Goal: Task Accomplishment & Management: Use online tool/utility

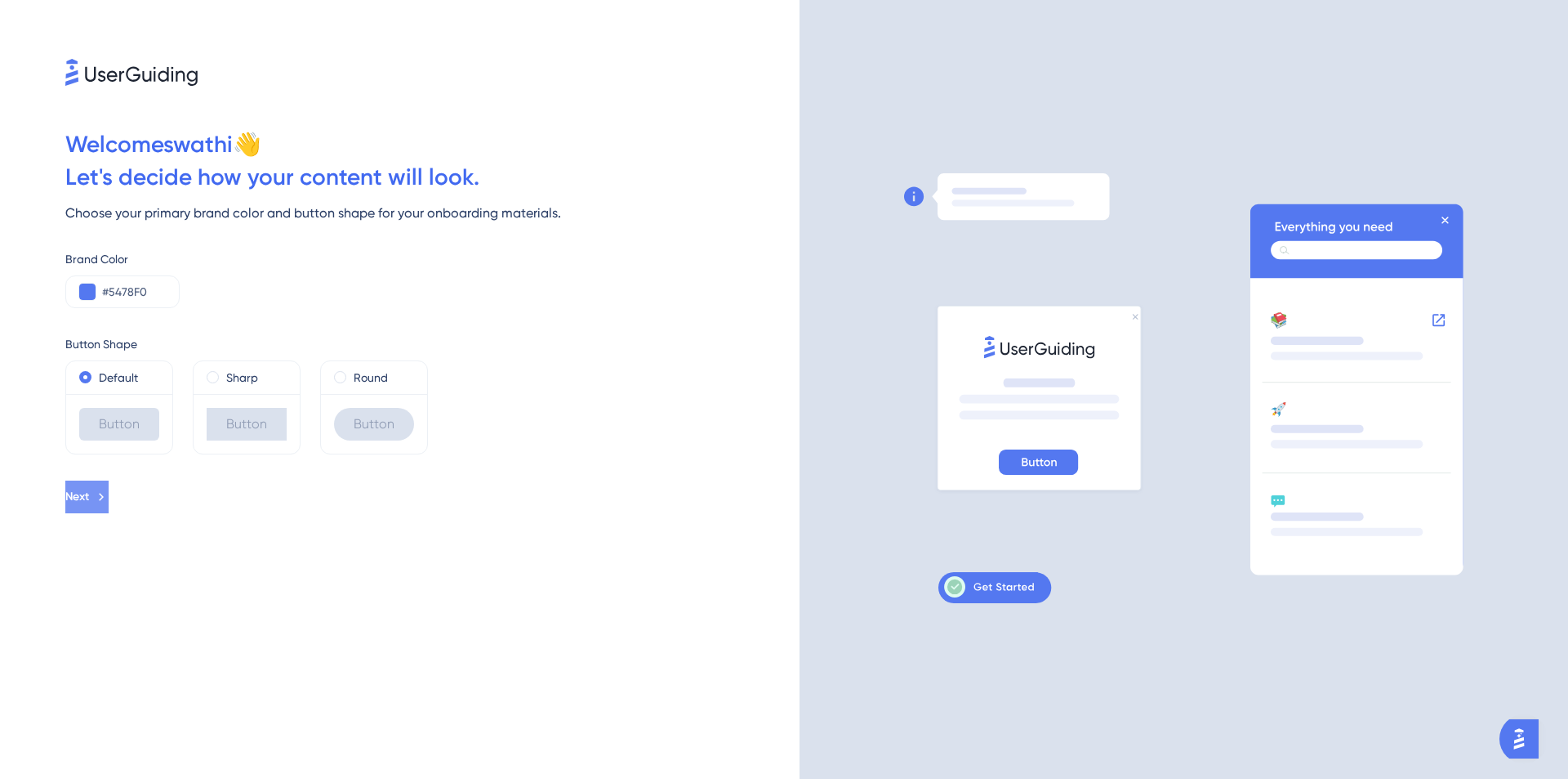
click at [89, 505] on span "Next" at bounding box center [77, 497] width 24 height 19
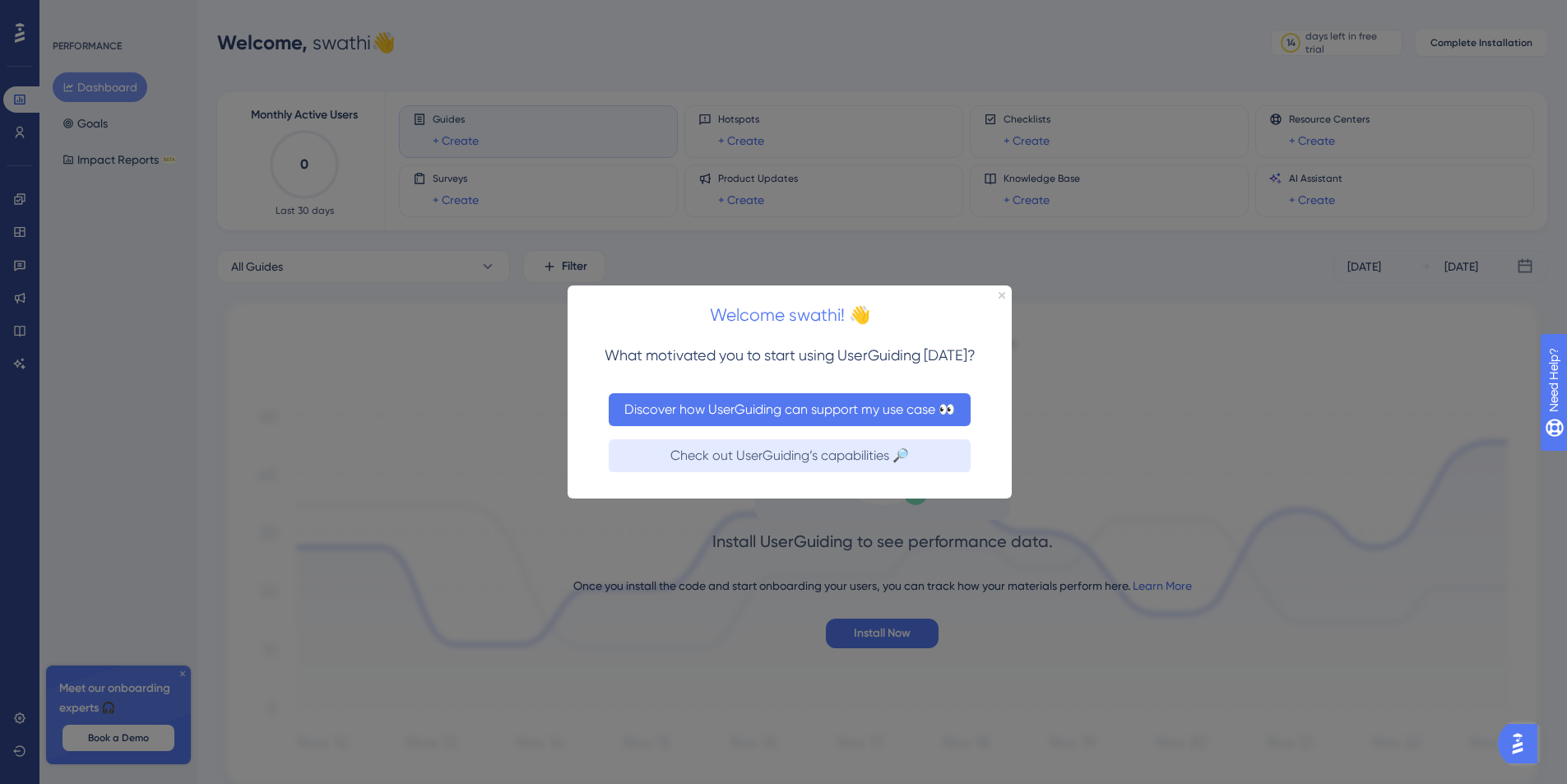
click at [715, 416] on button "Discover how UserGuiding can support my use case 👀" at bounding box center [789, 408] width 362 height 33
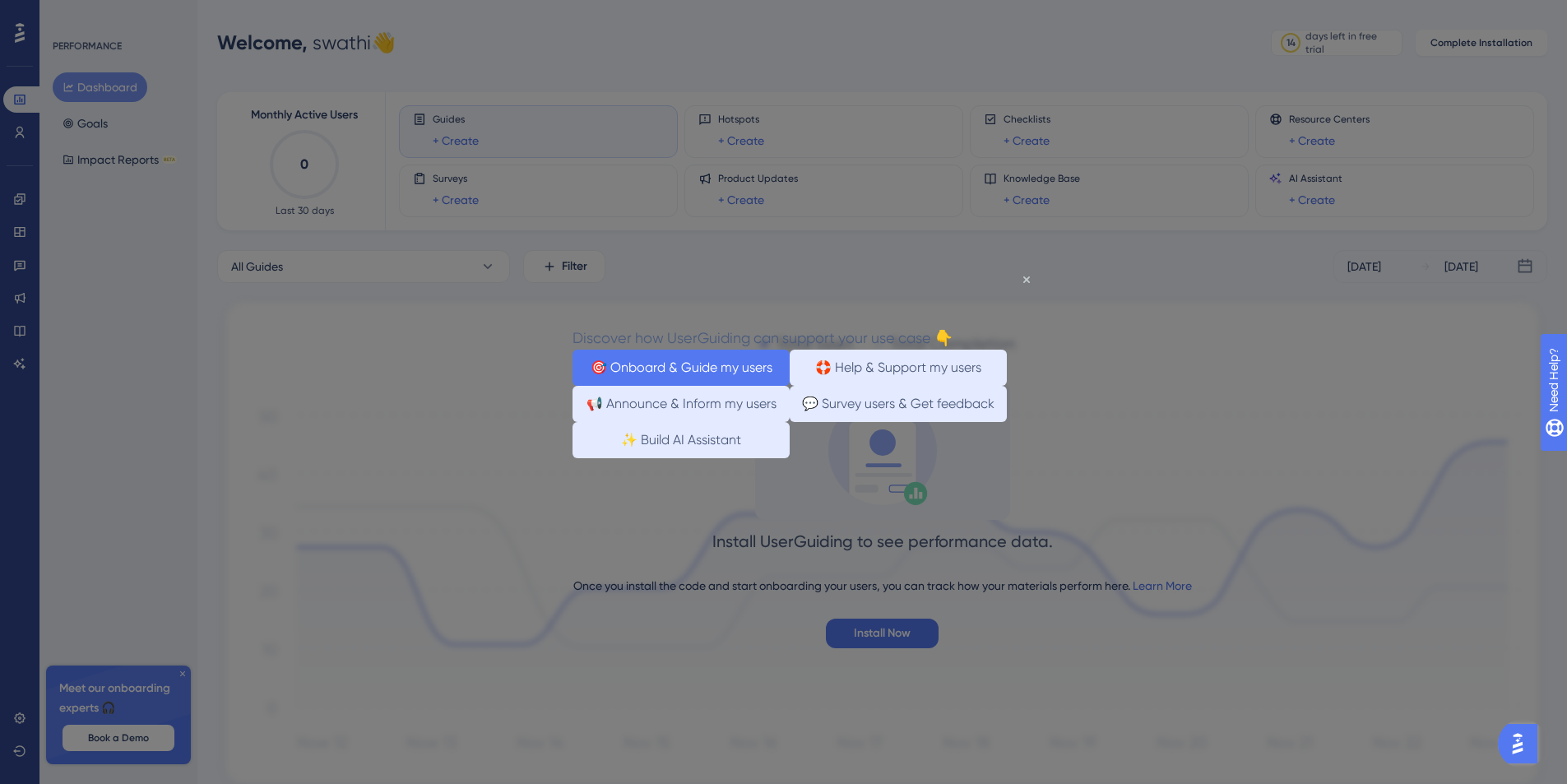
click at [747, 365] on button "🎯 Onboard & Guide my users" at bounding box center [681, 367] width 217 height 36
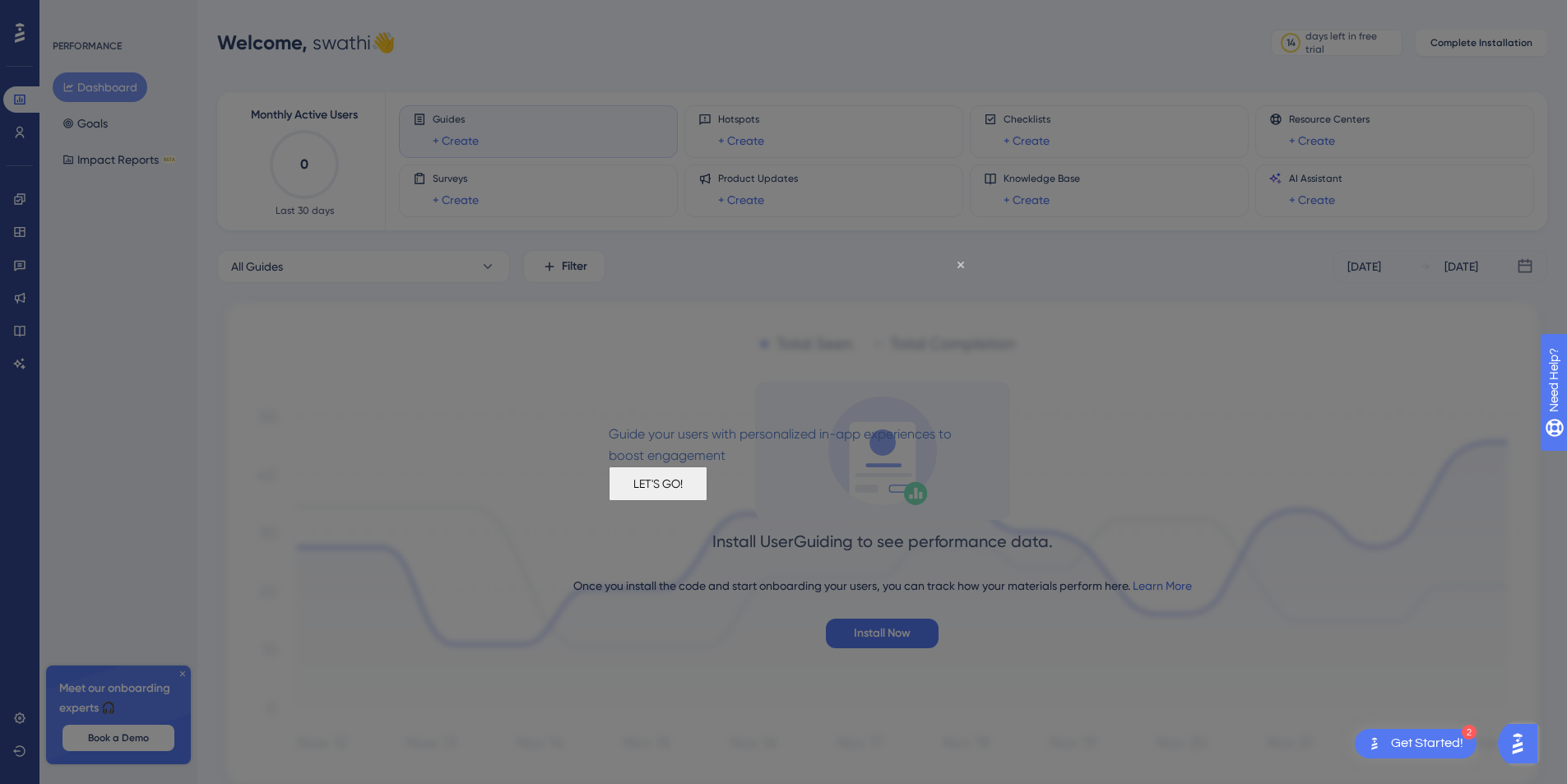
click at [707, 498] on button "LET'S GO!" at bounding box center [657, 482] width 99 height 35
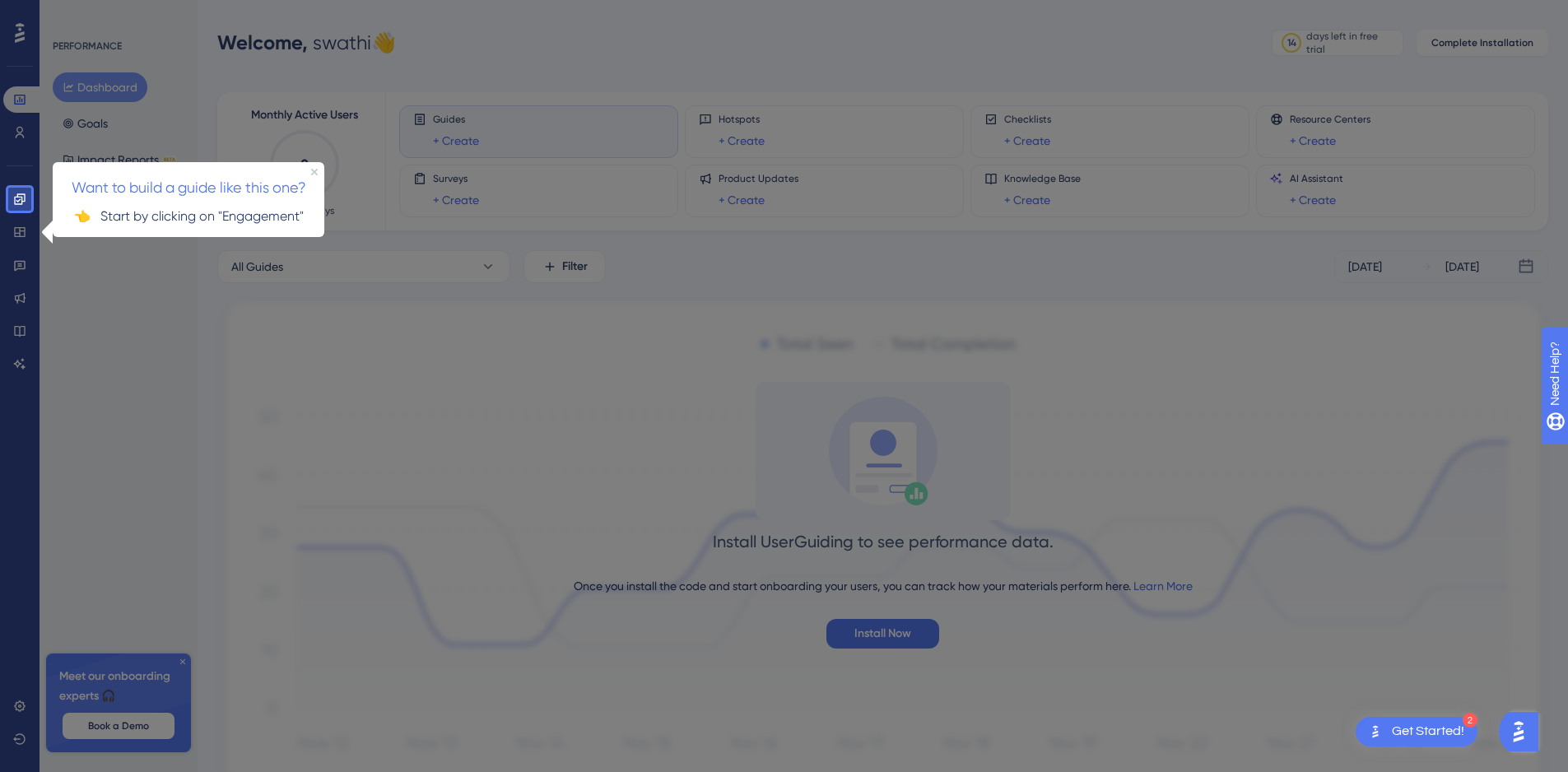
click at [174, 220] on p "👈 Start by clicking on "Engagement"" at bounding box center [188, 216] width 245 height 21
click at [27, 195] on link at bounding box center [20, 199] width 33 height 27
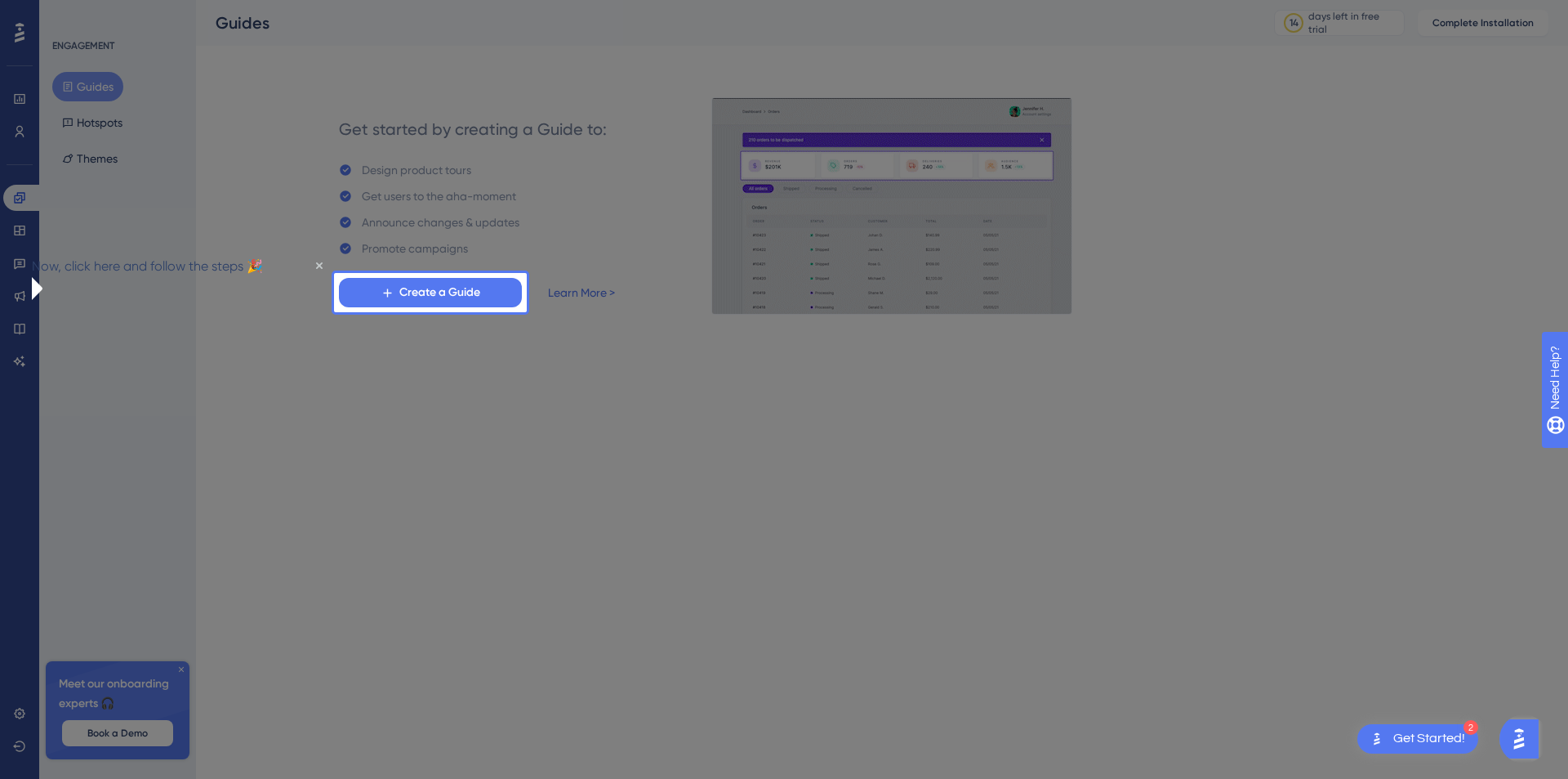
click at [695, 446] on div at bounding box center [1047, 389] width 1042 height 779
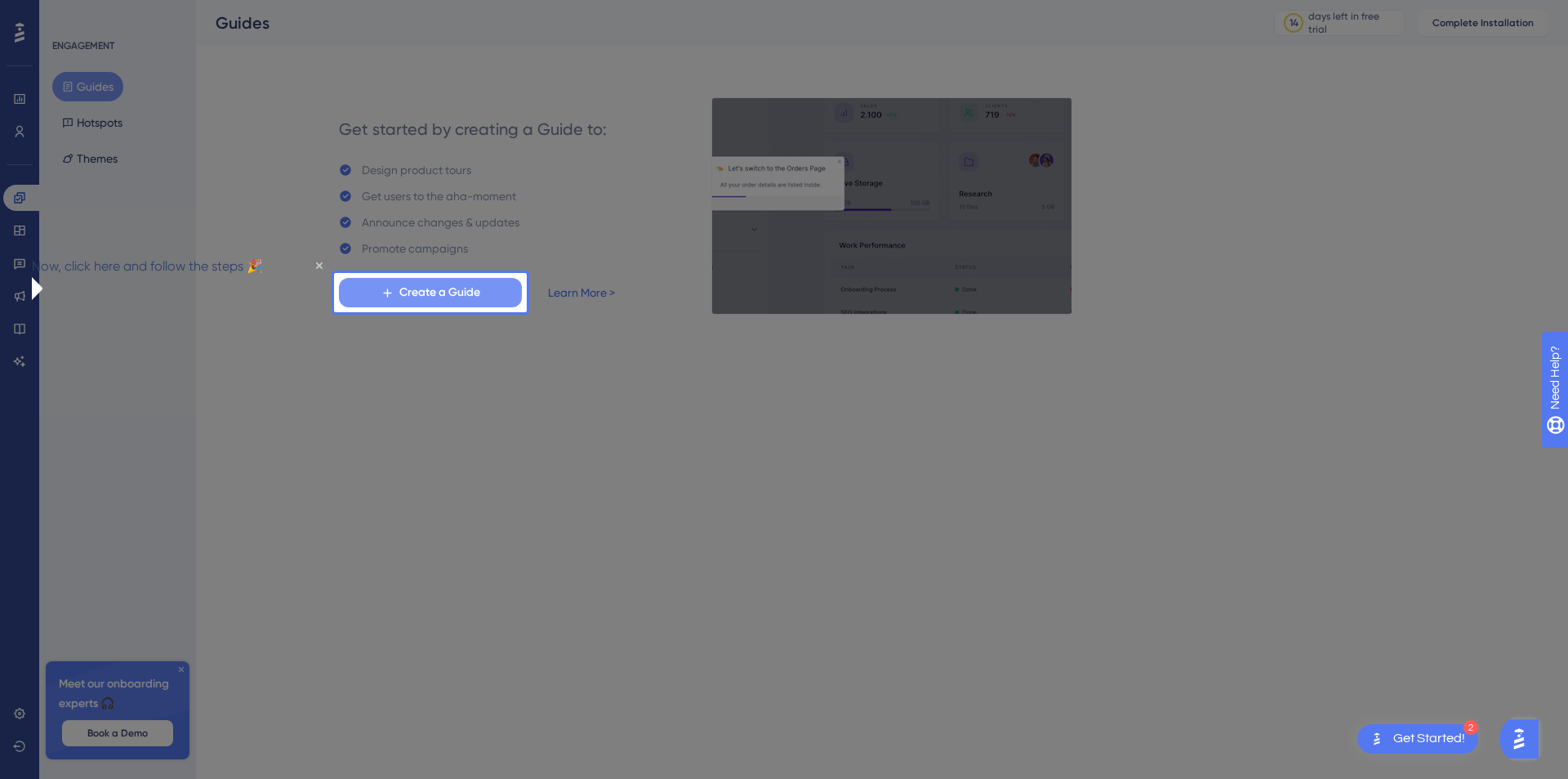
click at [414, 294] on span "Create a Guide" at bounding box center [440, 292] width 81 height 19
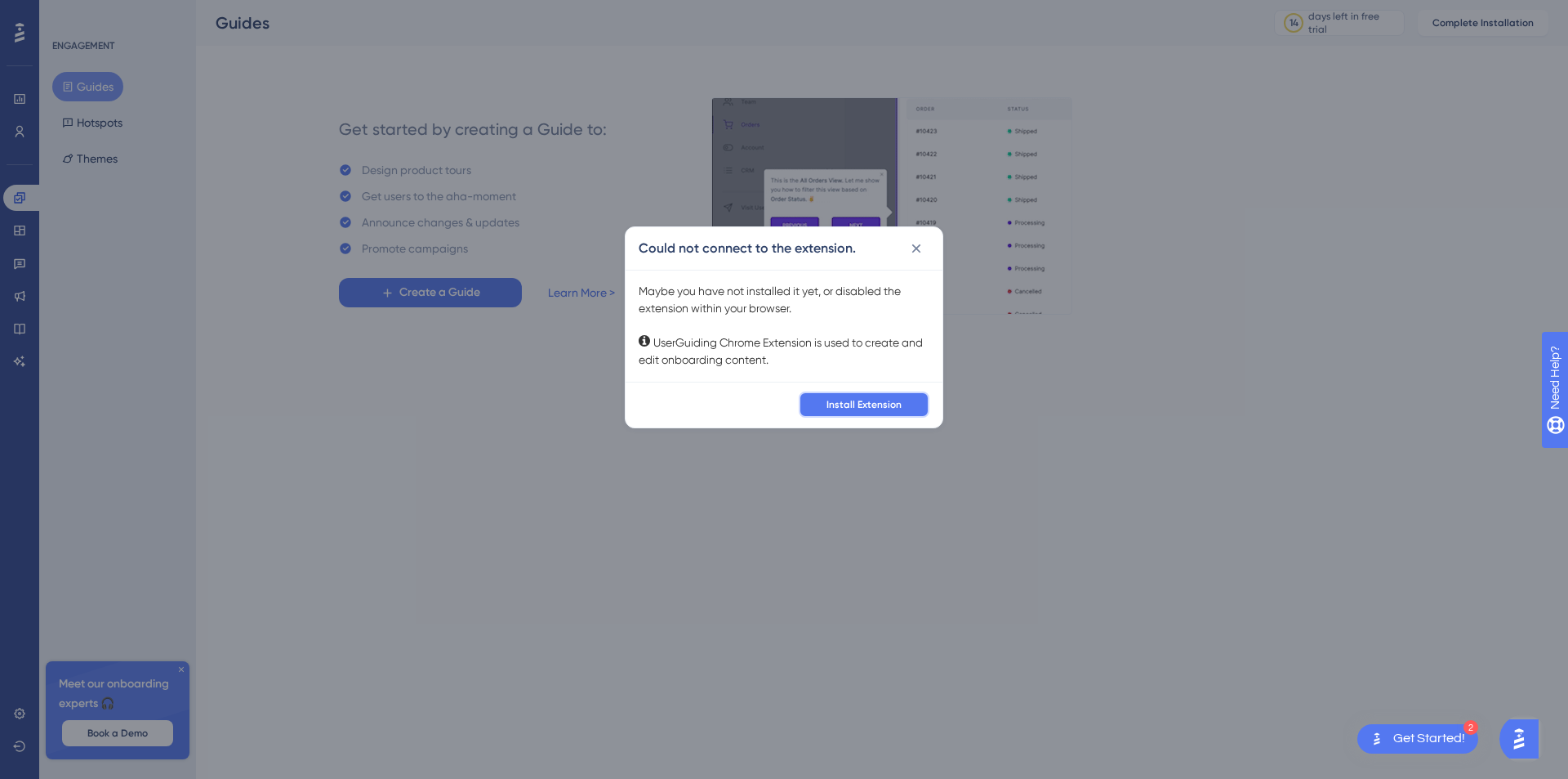
click at [871, 402] on span "Install Extension" at bounding box center [863, 404] width 75 height 13
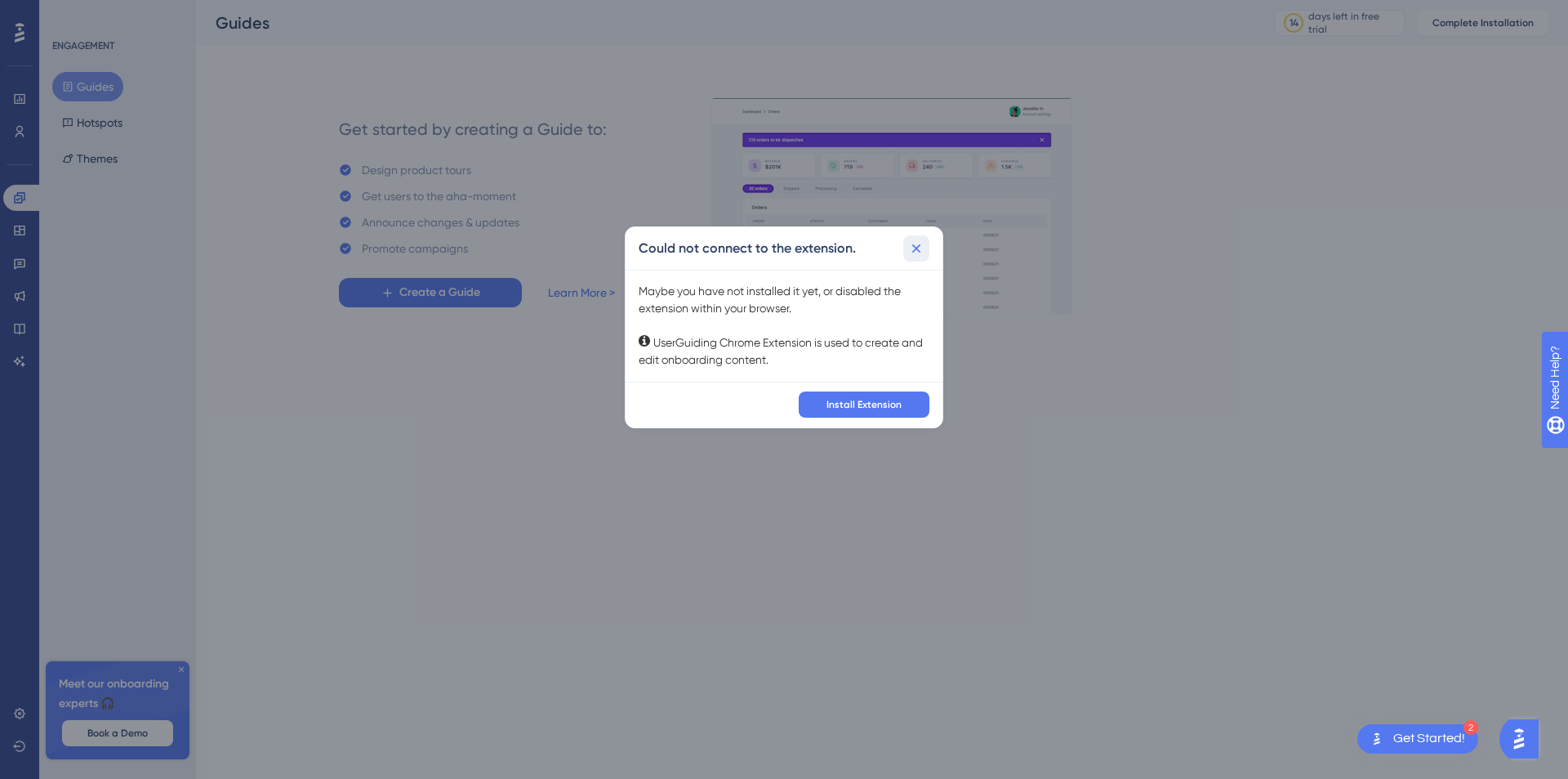
click at [922, 254] on icon at bounding box center [916, 248] width 17 height 17
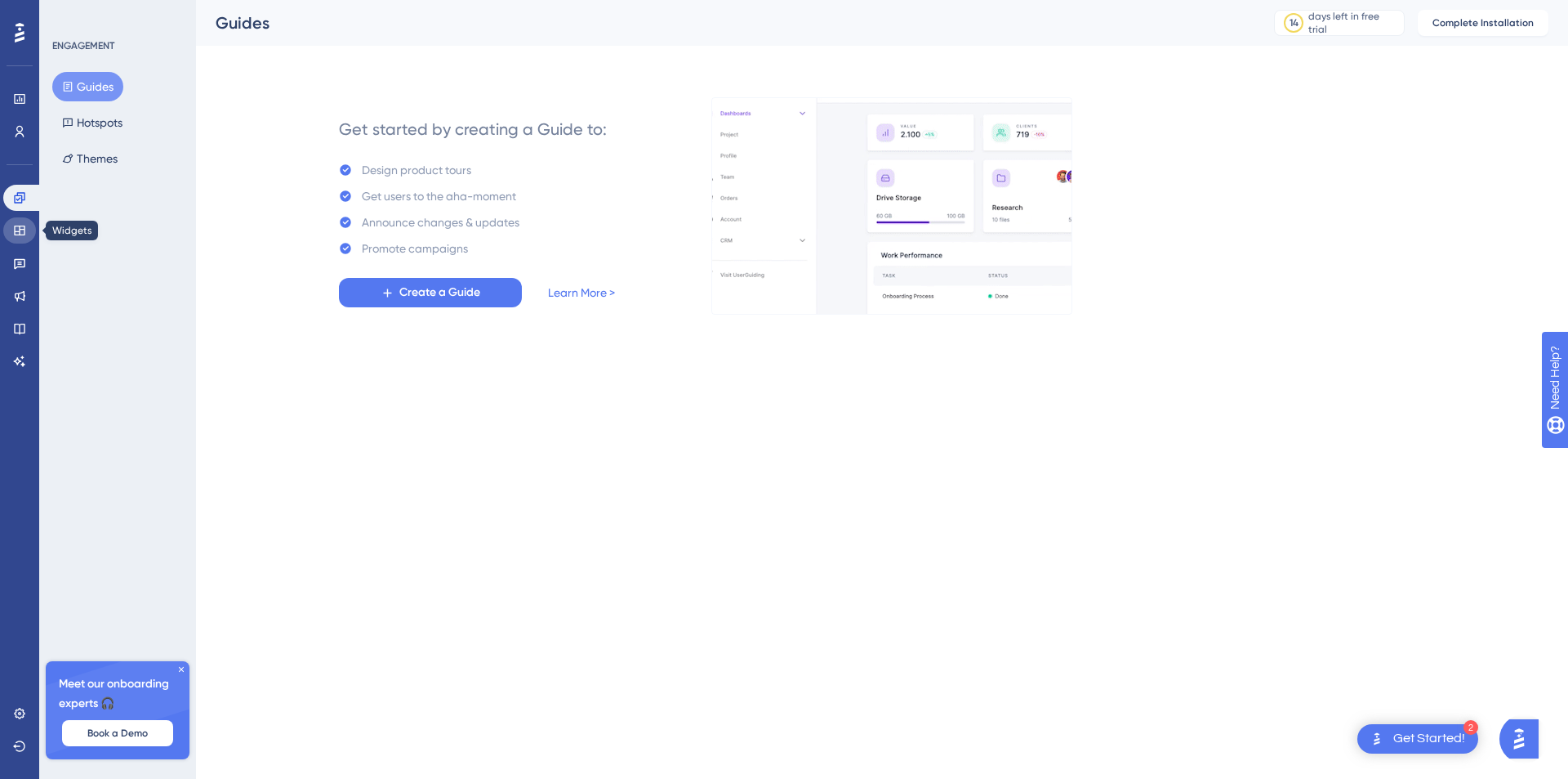
click at [13, 222] on link at bounding box center [19, 230] width 33 height 26
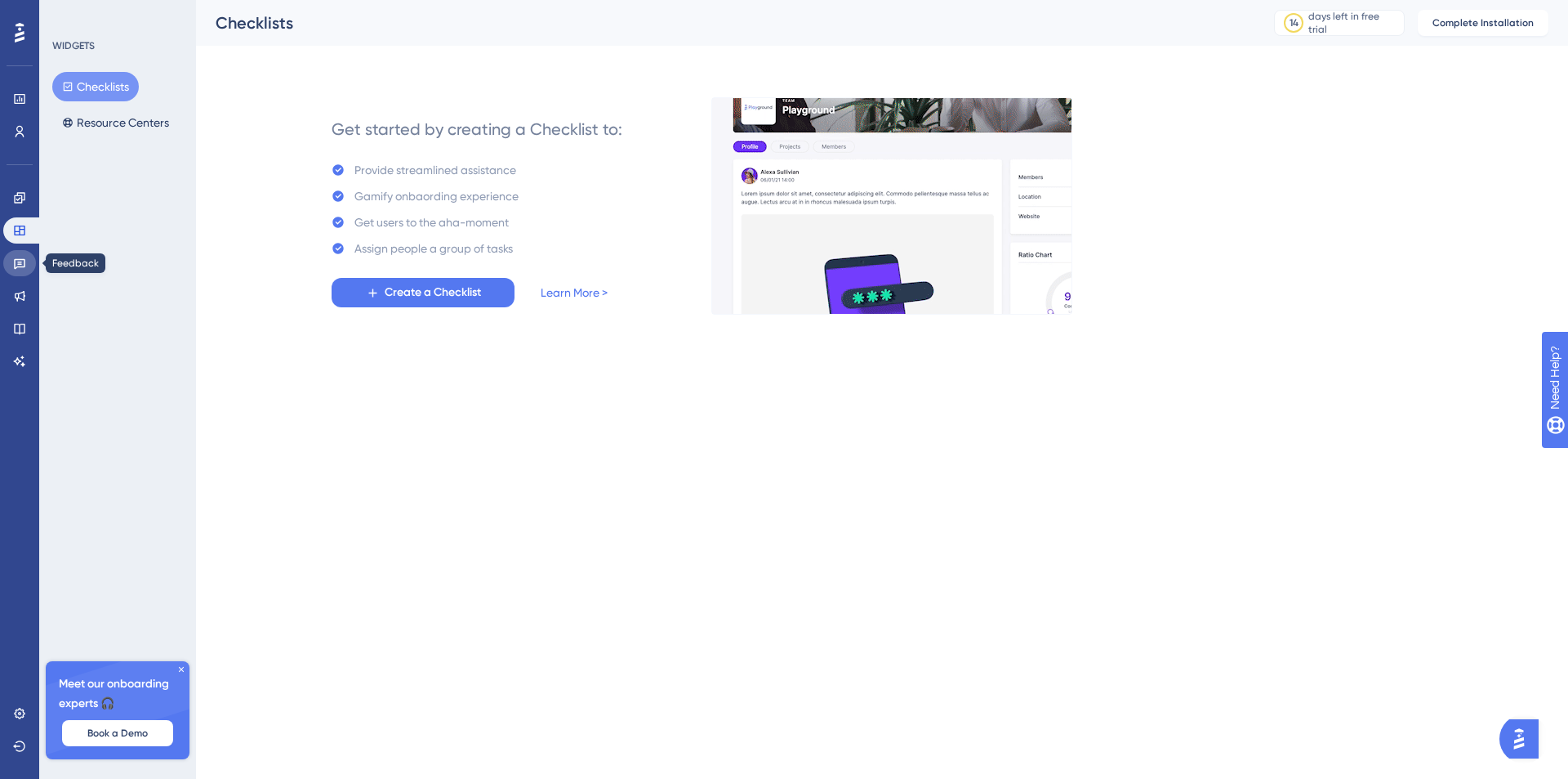
click at [8, 266] on link at bounding box center [19, 263] width 33 height 26
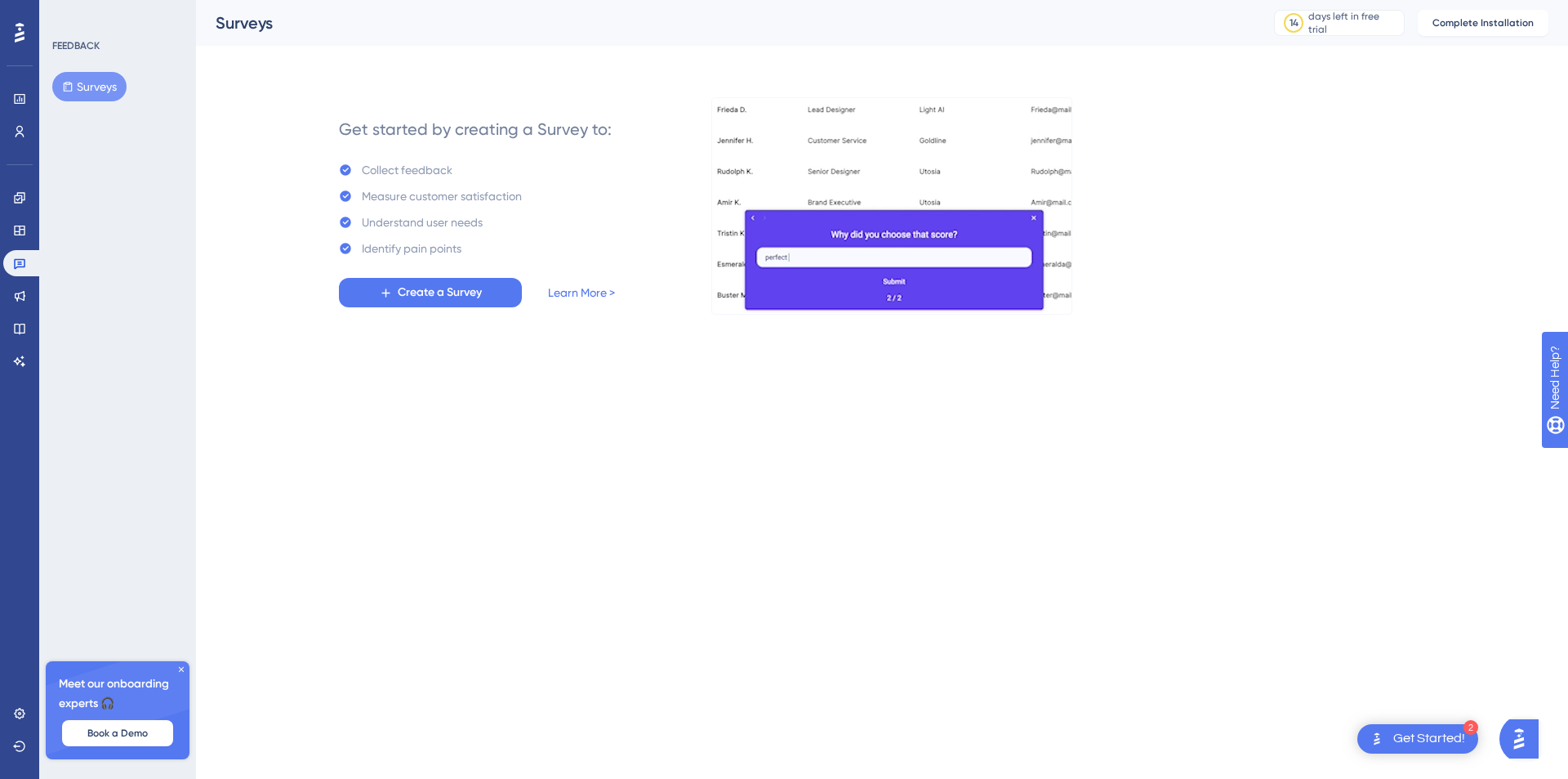
click at [15, 281] on div "Engagement Widgets Feedback Product Updates Knowledge Base AI Assistant" at bounding box center [19, 279] width 33 height 190
click at [27, 304] on link at bounding box center [19, 296] width 33 height 26
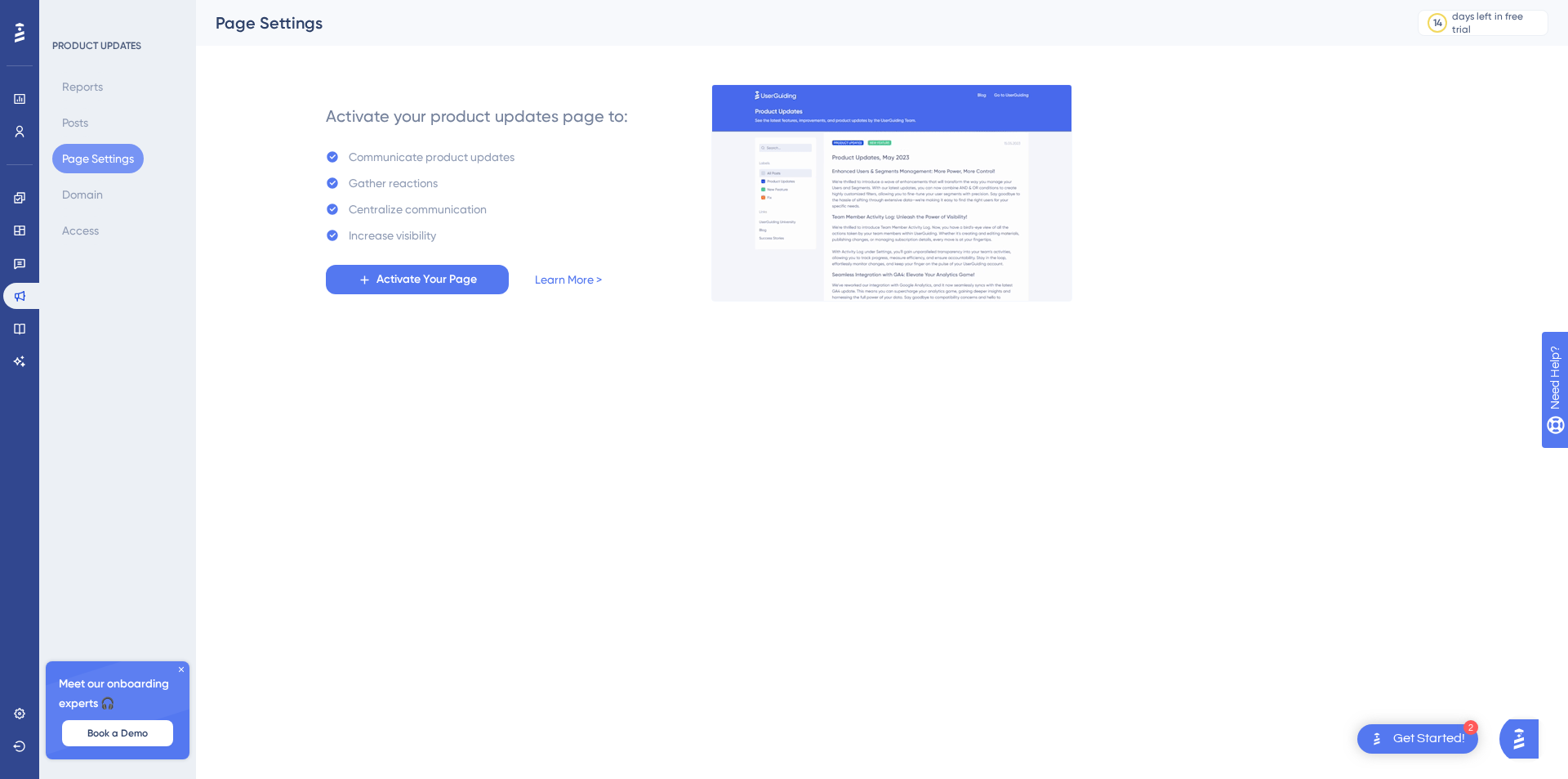
click at [591, 0] on html "2 Get Started! Performance Users Engagement Widgets Feedback Product Updates Kn…" at bounding box center [784, 0] width 1568 height 0
